Goal: Information Seeking & Learning: Find specific fact

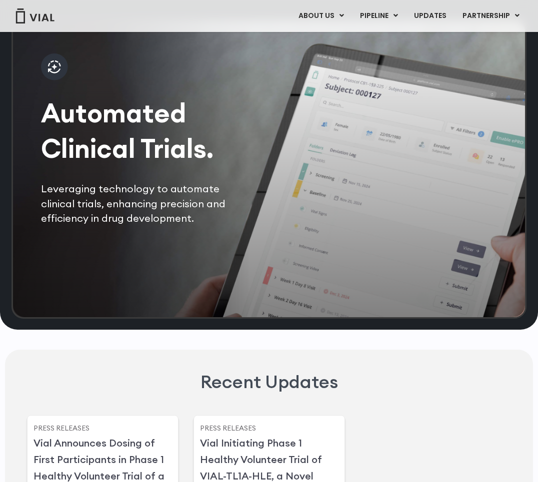
scroll to position [2239, 0]
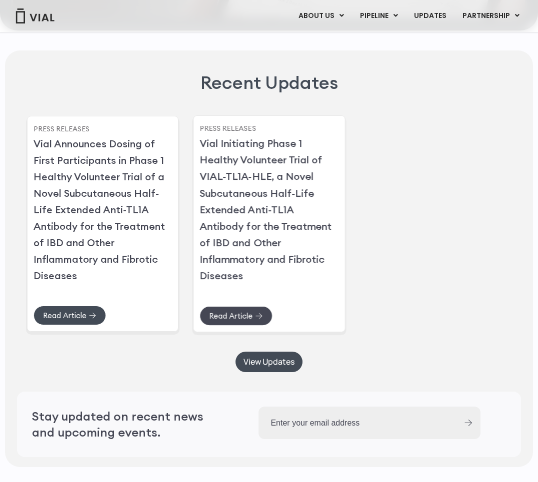
click at [235, 320] on span "Read Article" at bounding box center [230, 315] width 43 height 7
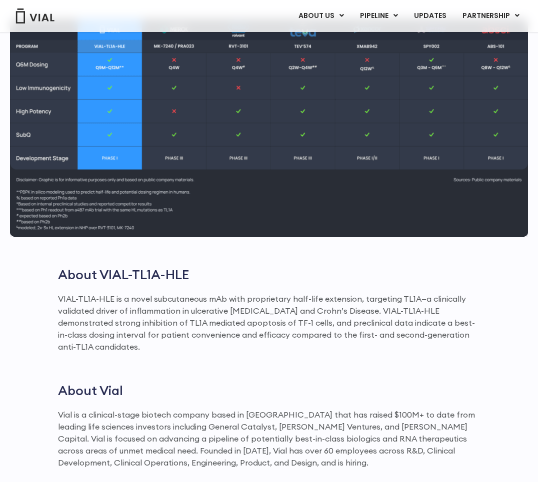
scroll to position [1200, 0]
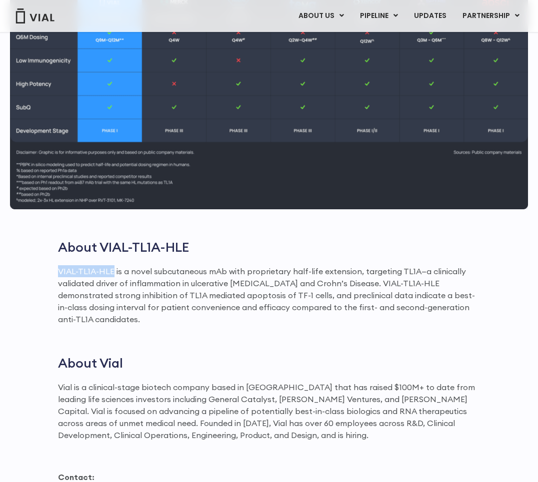
drag, startPoint x: 112, startPoint y: 277, endPoint x: 59, endPoint y: 277, distance: 52.5
click at [59, 277] on p "VIAL-TL1A-HLE is a novel subcutaneous mAb with proprietary half-life extension,…" at bounding box center [269, 295] width 422 height 60
copy p "VIAL-TL1A-HLE"
